Goal: Check status: Check status

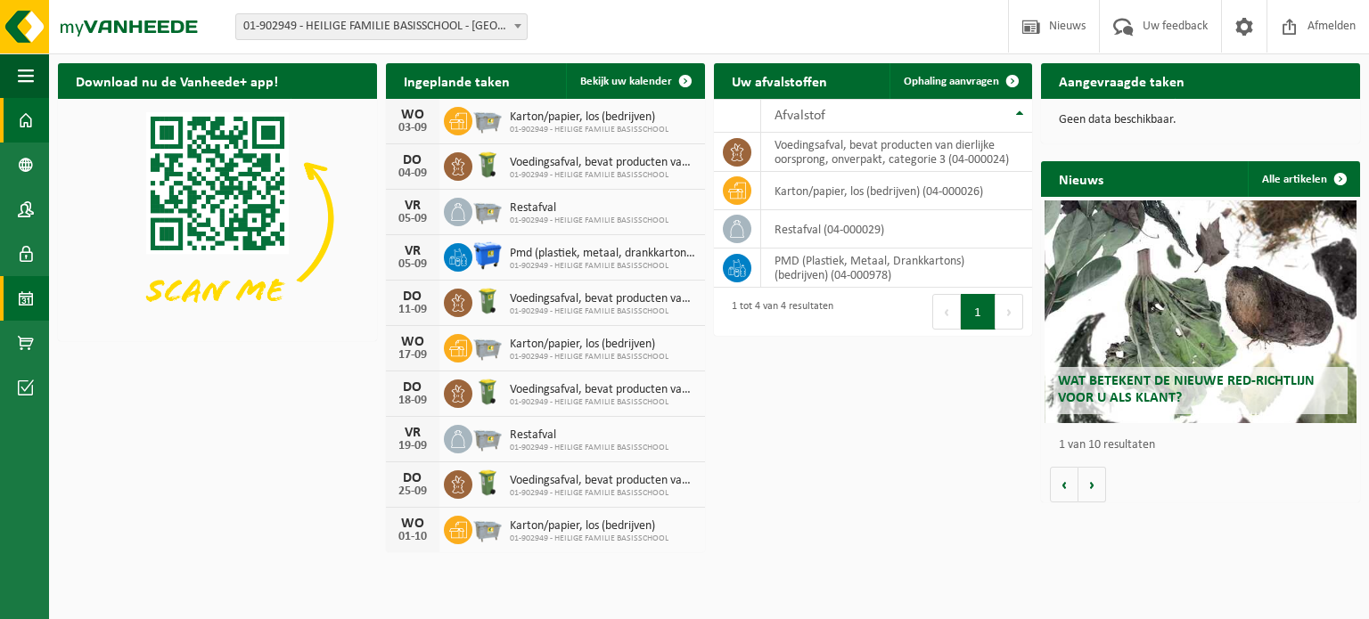
click at [31, 313] on span at bounding box center [26, 298] width 16 height 45
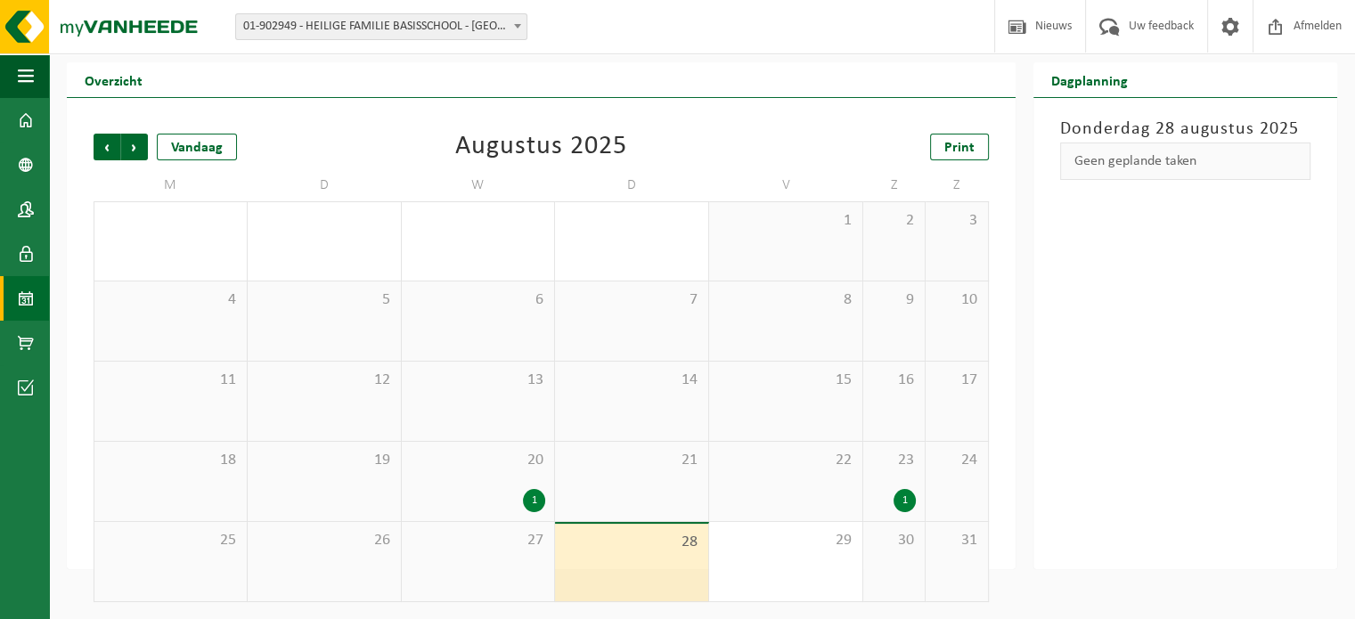
scroll to position [41, 0]
click at [128, 149] on span "Volgende" at bounding box center [134, 146] width 27 height 27
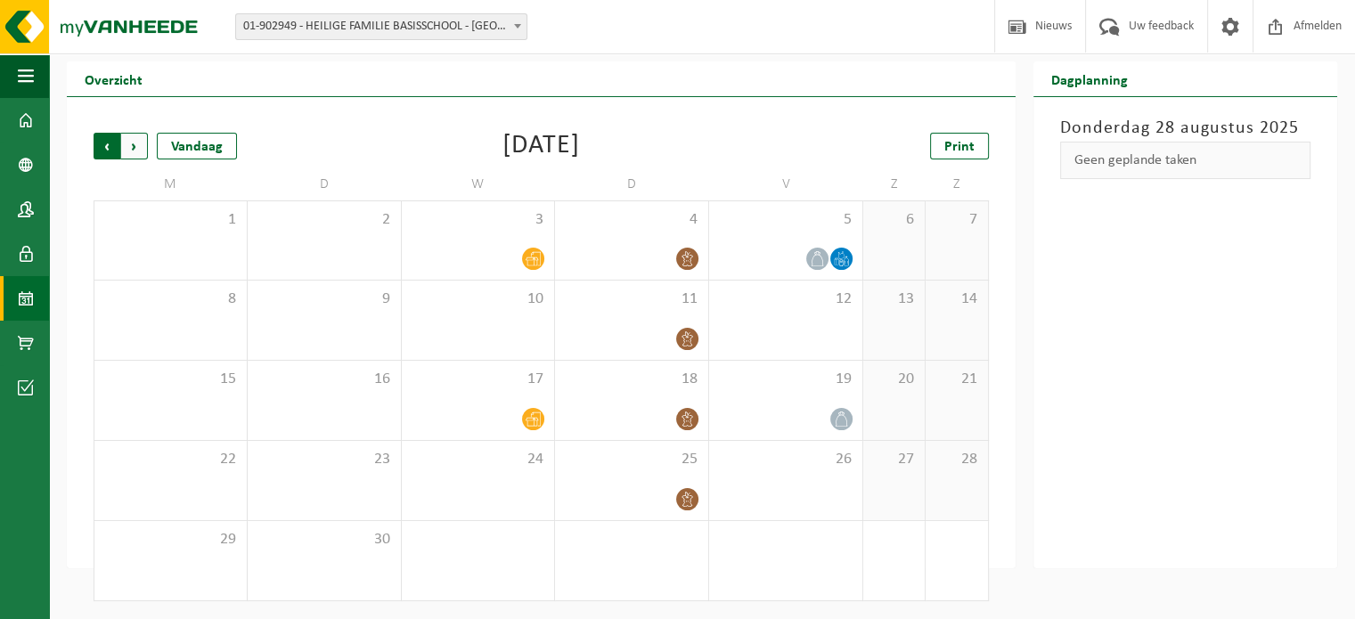
click at [130, 142] on span "Volgende" at bounding box center [134, 146] width 27 height 27
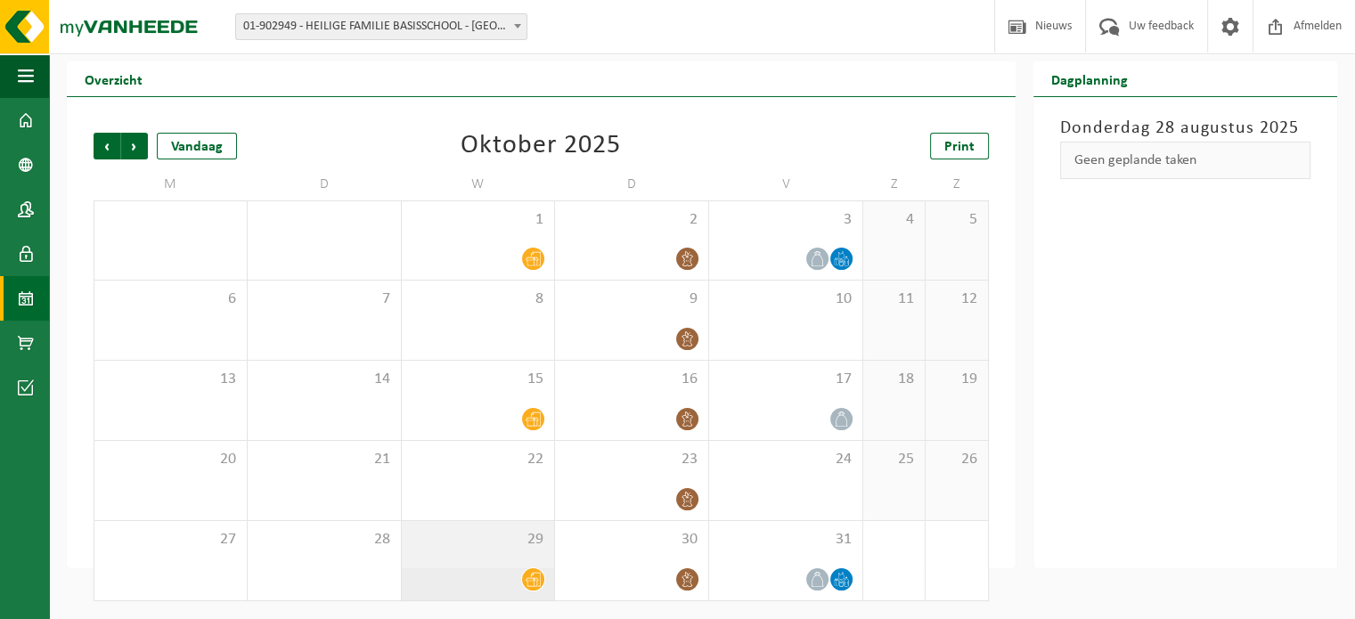
click at [535, 582] on icon at bounding box center [533, 579] width 15 height 15
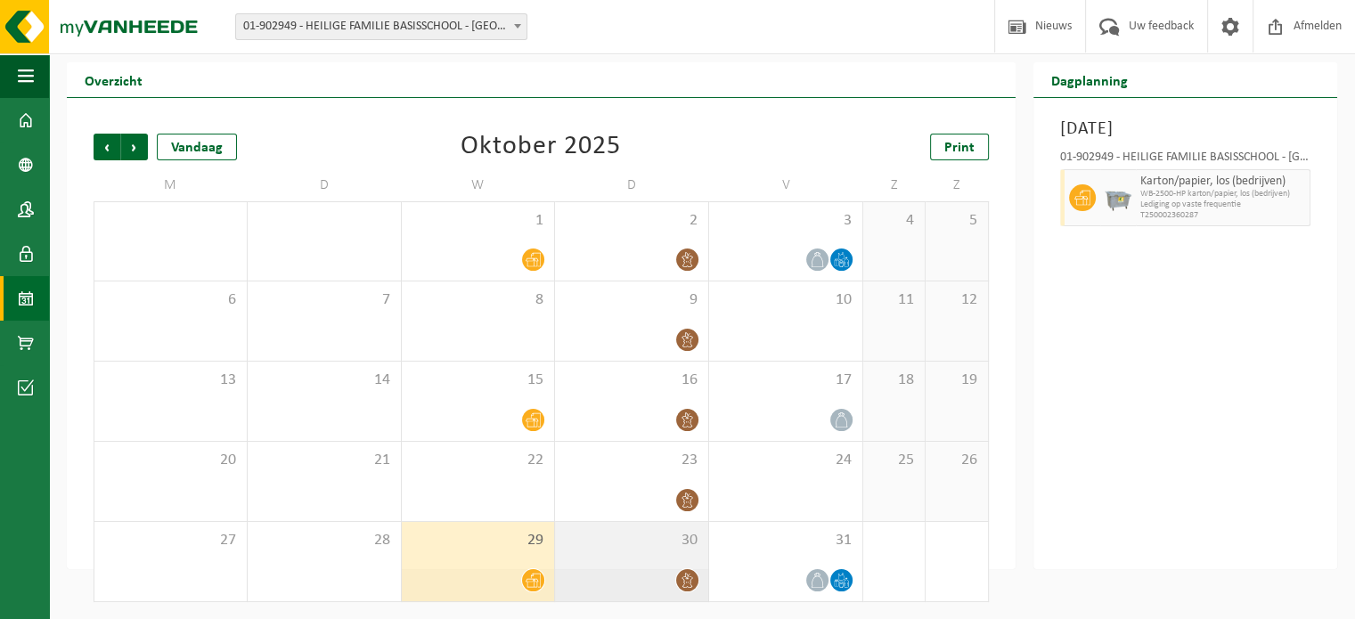
scroll to position [0, 0]
